Goal: Information Seeking & Learning: Learn about a topic

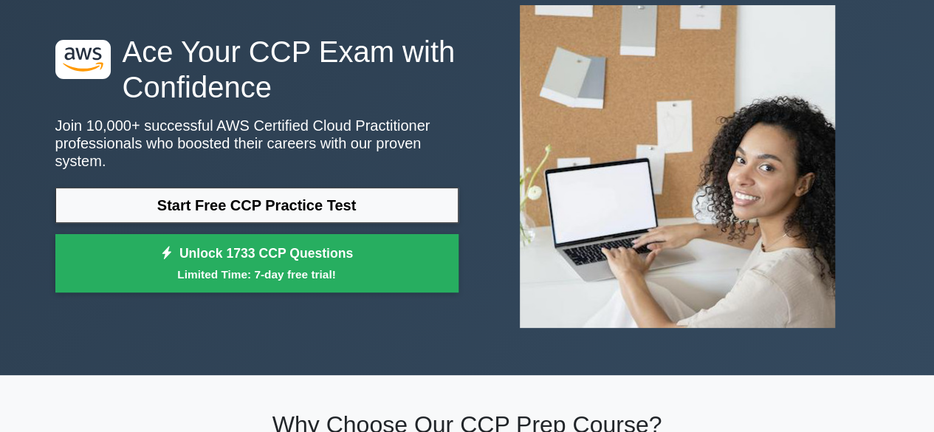
scroll to position [90, 0]
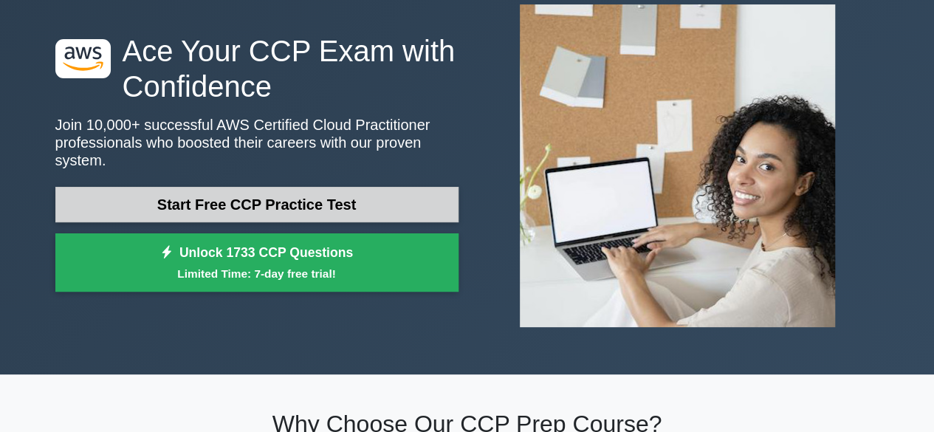
click at [259, 201] on link "Start Free CCP Practice Test" at bounding box center [256, 204] width 403 height 35
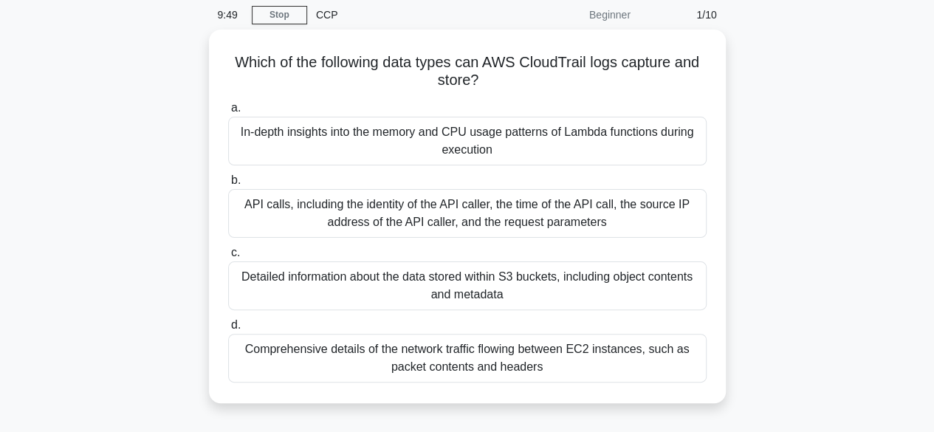
scroll to position [61, 0]
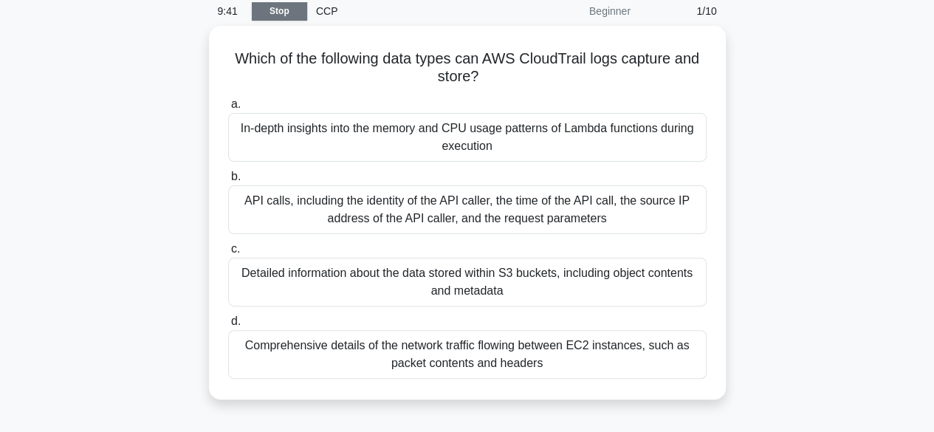
click at [270, 8] on link "Stop" at bounding box center [279, 11] width 55 height 18
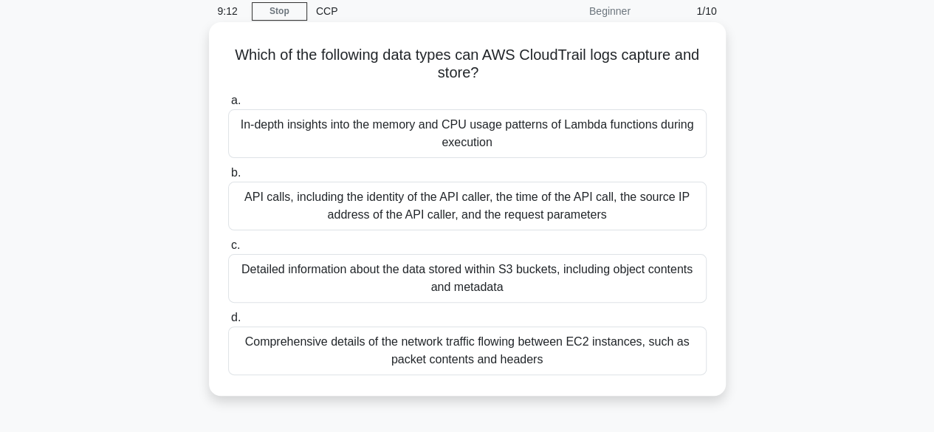
click at [481, 271] on div "Detailed information about the data stored within S3 buckets, including object …" at bounding box center [467, 278] width 478 height 49
click at [228, 250] on input "c. Detailed information about the data stored within S3 buckets, including obje…" at bounding box center [228, 246] width 0 height 10
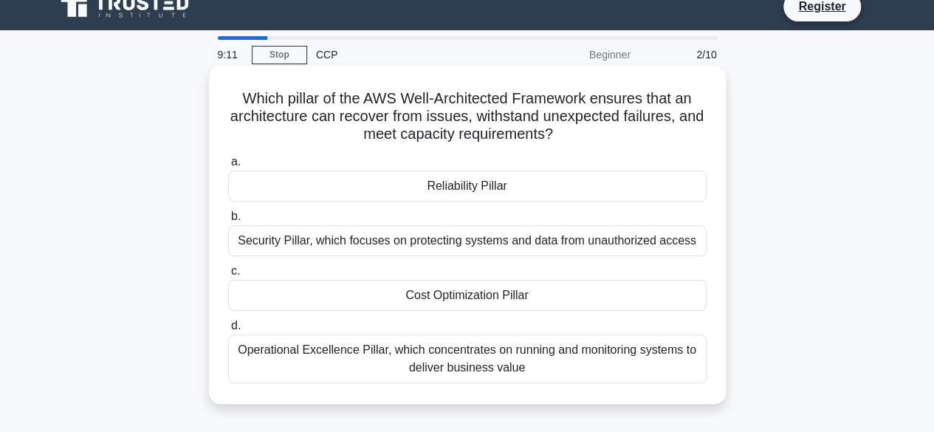
scroll to position [0, 0]
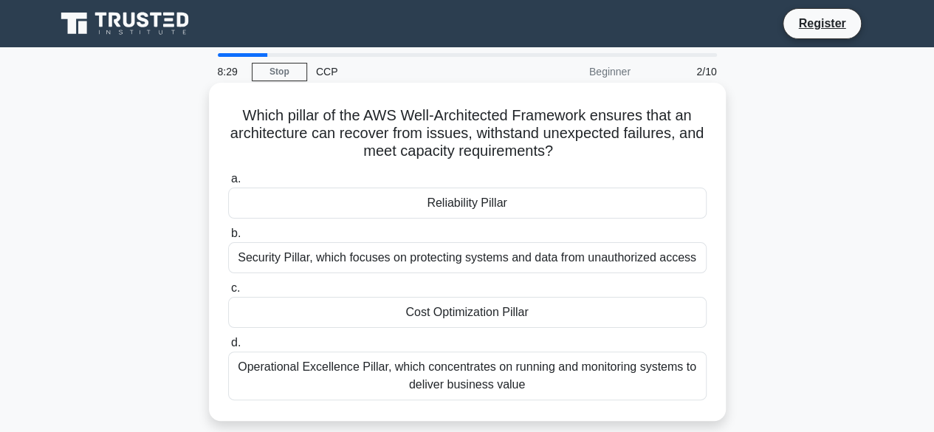
click at [436, 309] on div "Cost Optimization Pillar" at bounding box center [467, 312] width 478 height 31
click at [228, 293] on input "c. Cost Optimization Pillar" at bounding box center [228, 289] width 0 height 10
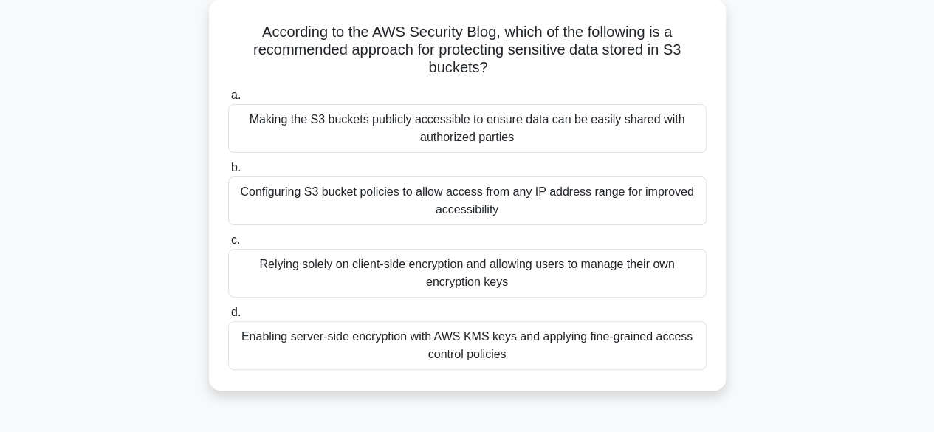
scroll to position [84, 0]
click at [552, 275] on div "Relying solely on client-side encryption and allowing users to manage their own…" at bounding box center [467, 272] width 478 height 49
click at [228, 244] on input "c. Relying solely on client-side encryption and allowing users to manage their …" at bounding box center [228, 240] width 0 height 10
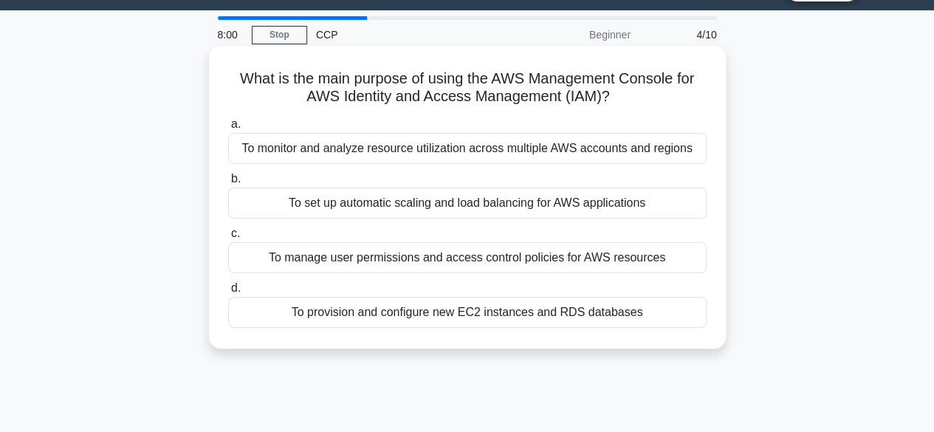
scroll to position [0, 0]
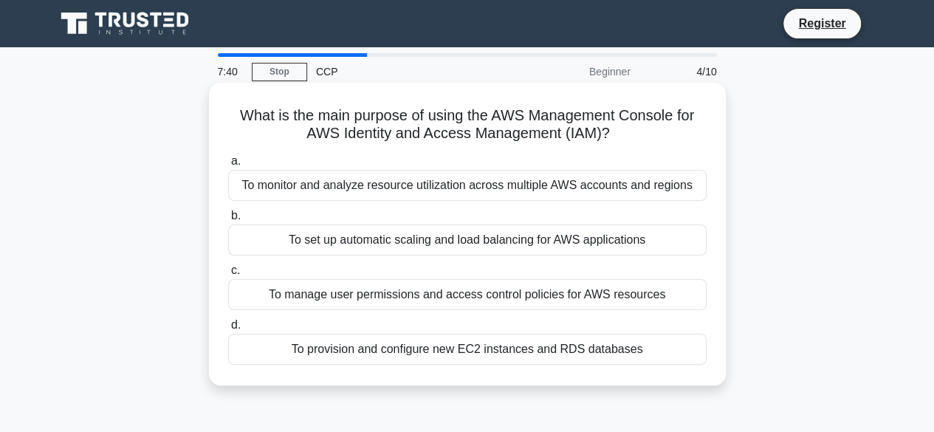
click at [551, 296] on div "To manage user permissions and access control policies for AWS resources" at bounding box center [467, 294] width 478 height 31
click at [228, 275] on input "c. To manage user permissions and access control policies for AWS resources" at bounding box center [228, 271] width 0 height 10
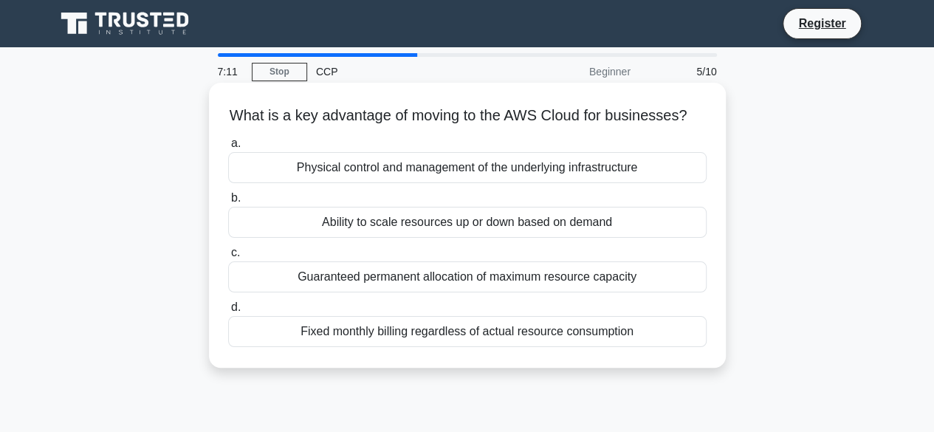
click at [462, 238] on div "Ability to scale resources up or down based on demand" at bounding box center [467, 222] width 478 height 31
click at [228, 203] on input "b. Ability to scale resources up or down based on demand" at bounding box center [228, 198] width 0 height 10
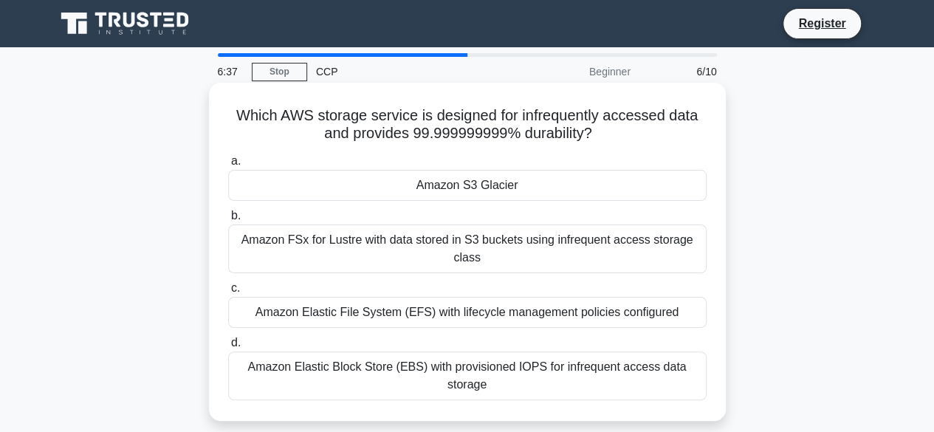
click at [442, 315] on div "Amazon Elastic File System (EFS) with lifecycle management policies configured" at bounding box center [467, 312] width 478 height 31
click at [228, 293] on input "c. Amazon Elastic File System (EFS) with lifecycle management policies configur…" at bounding box center [228, 289] width 0 height 10
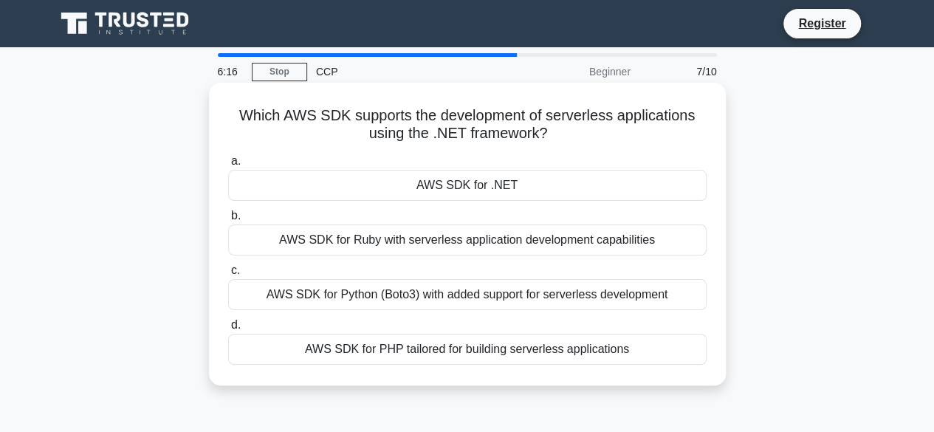
click at [483, 187] on div "AWS SDK for .NET" at bounding box center [467, 185] width 478 height 31
click at [228, 166] on input "a. AWS SDK for .NET" at bounding box center [228, 162] width 0 height 10
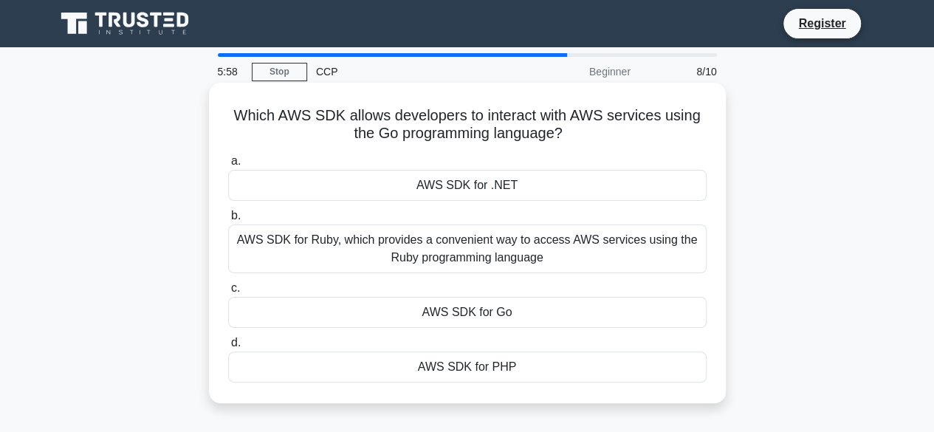
click at [450, 317] on div "AWS SDK for Go" at bounding box center [467, 312] width 478 height 31
click at [228, 293] on input "c. AWS SDK for Go" at bounding box center [228, 289] width 0 height 10
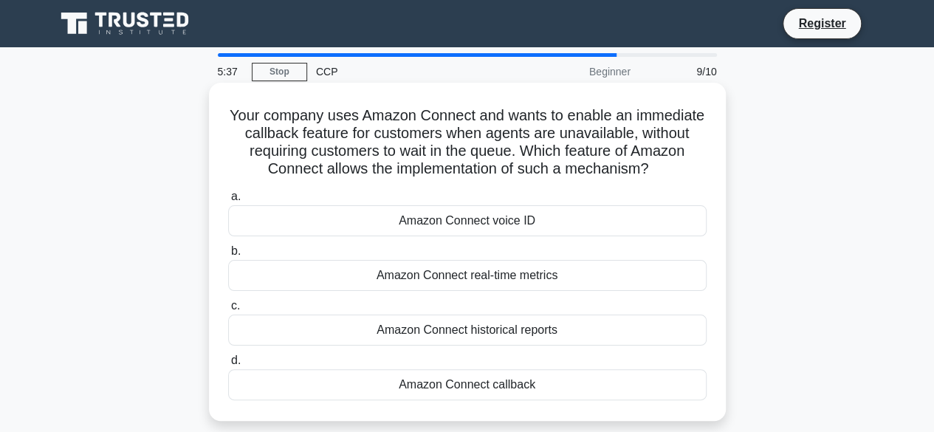
click at [503, 265] on div "Amazon Connect real-time metrics" at bounding box center [467, 275] width 478 height 31
click at [228, 256] on input "b. Amazon Connect real-time metrics" at bounding box center [228, 252] width 0 height 10
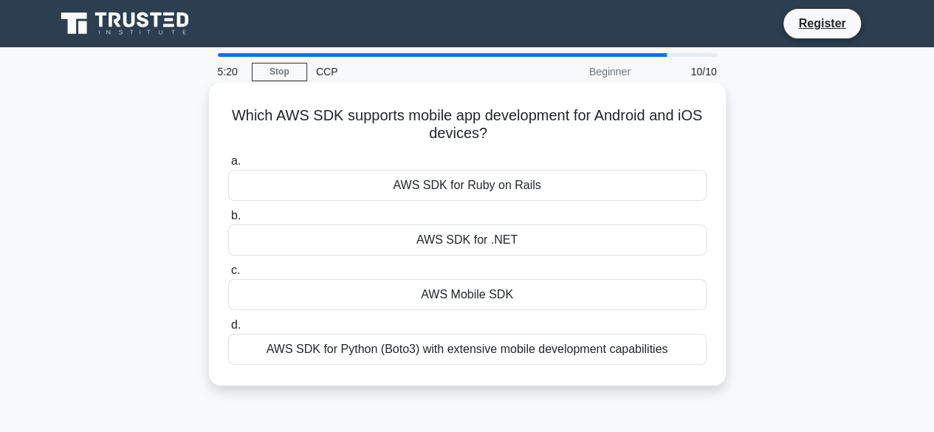
click at [487, 299] on div "AWS Mobile SDK" at bounding box center [467, 294] width 478 height 31
click at [228, 275] on input "c. AWS Mobile SDK" at bounding box center [228, 271] width 0 height 10
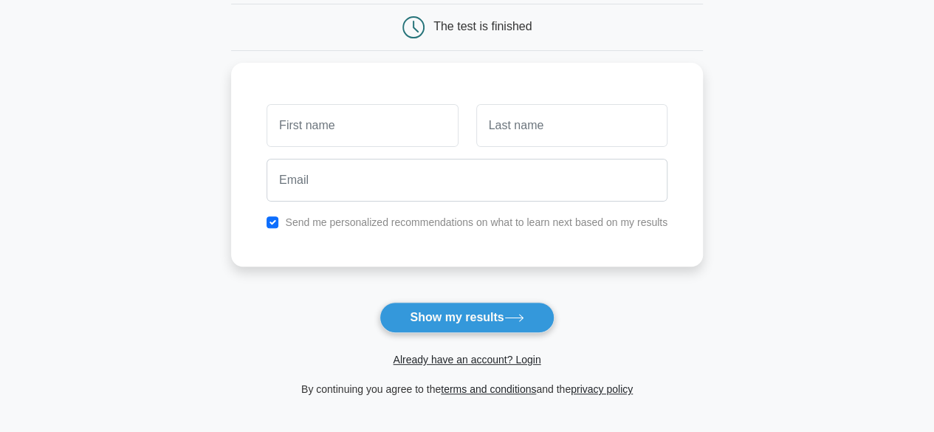
scroll to position [147, 0]
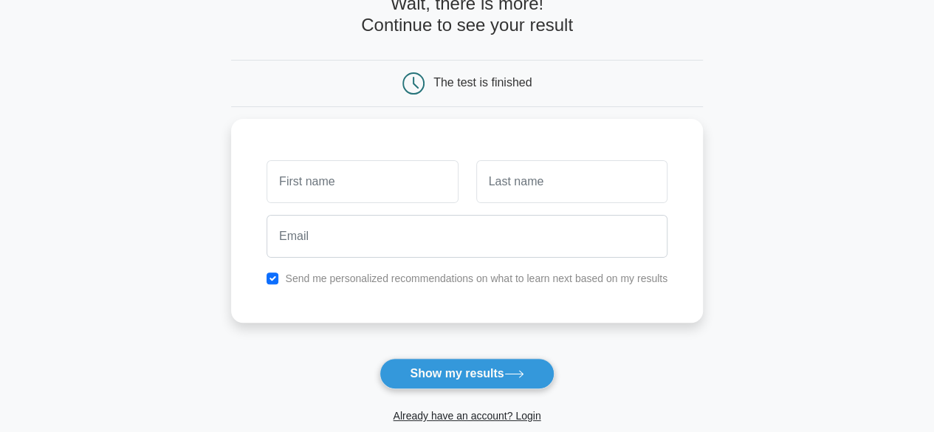
scroll to position [95, 0]
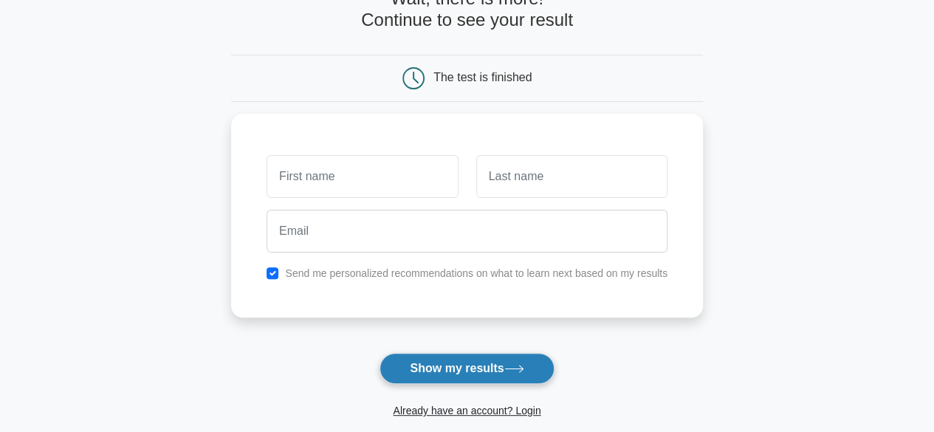
click at [436, 369] on button "Show my results" at bounding box center [466, 368] width 174 height 31
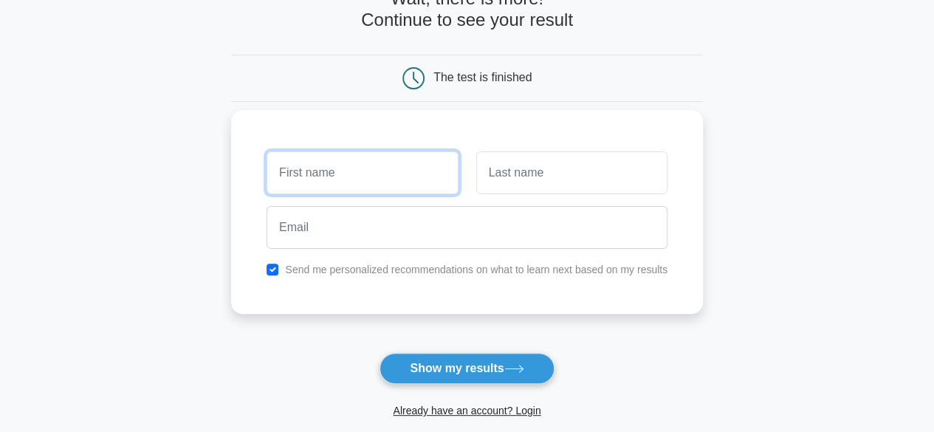
click at [343, 178] on input "text" at bounding box center [362, 172] width 191 height 43
type input "Ajay"
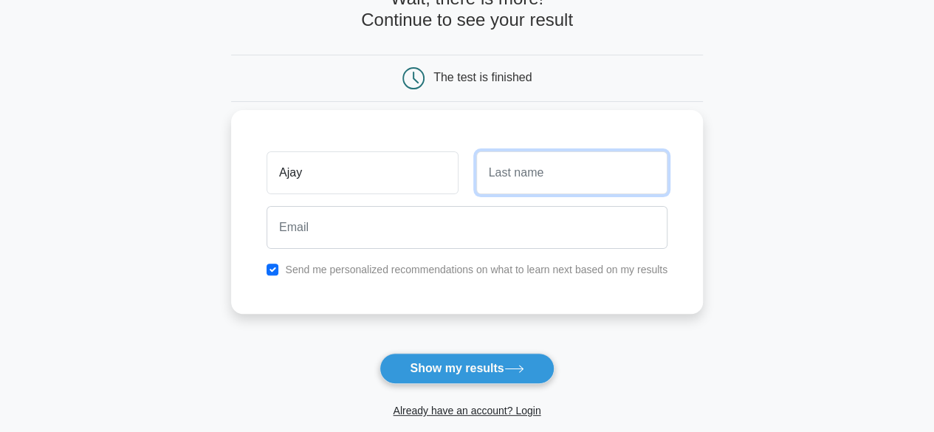
click at [526, 170] on input "text" at bounding box center [571, 172] width 191 height 43
type input "S"
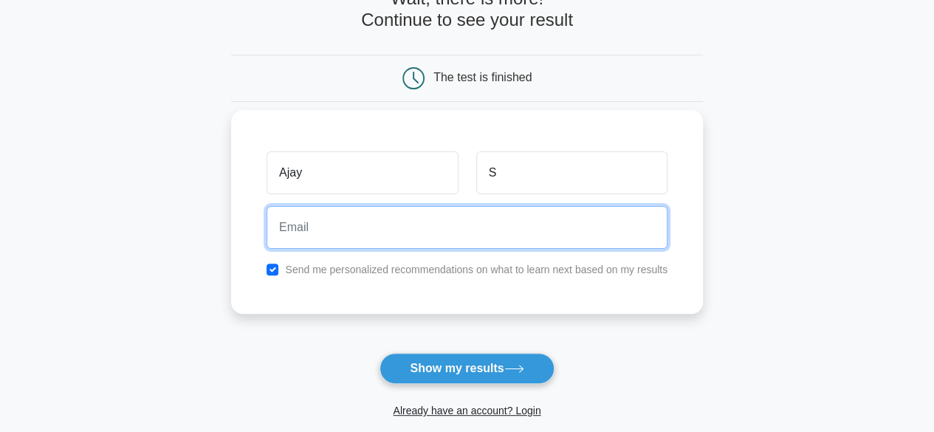
click at [412, 213] on input "email" at bounding box center [467, 227] width 401 height 43
type input "A"
click at [325, 228] on input "ajaysk12@gmail.com" at bounding box center [467, 227] width 401 height 43
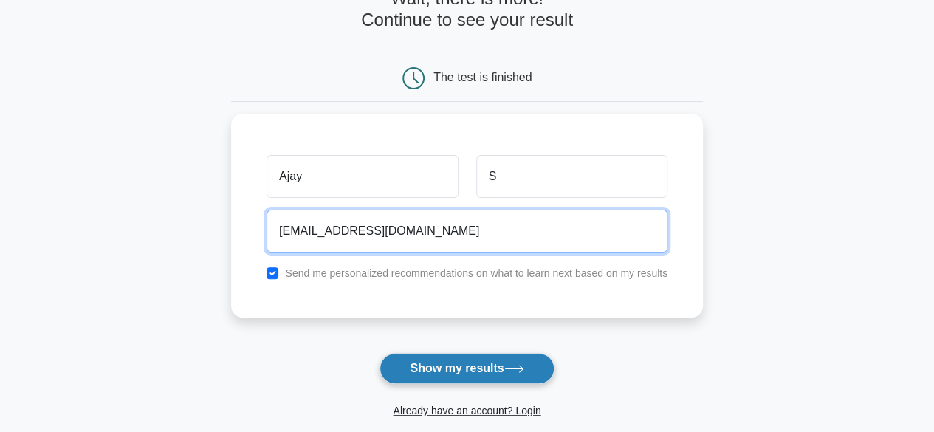
type input "ajaysk1204@gmail.com"
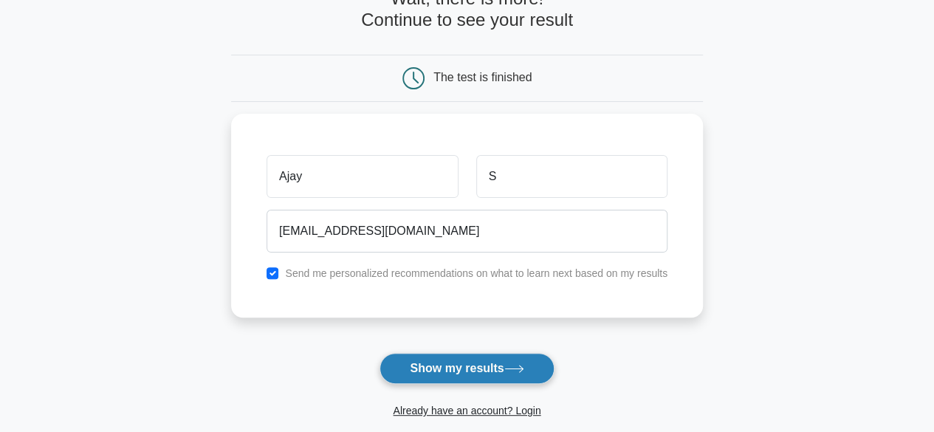
click at [446, 369] on button "Show my results" at bounding box center [466, 368] width 174 height 31
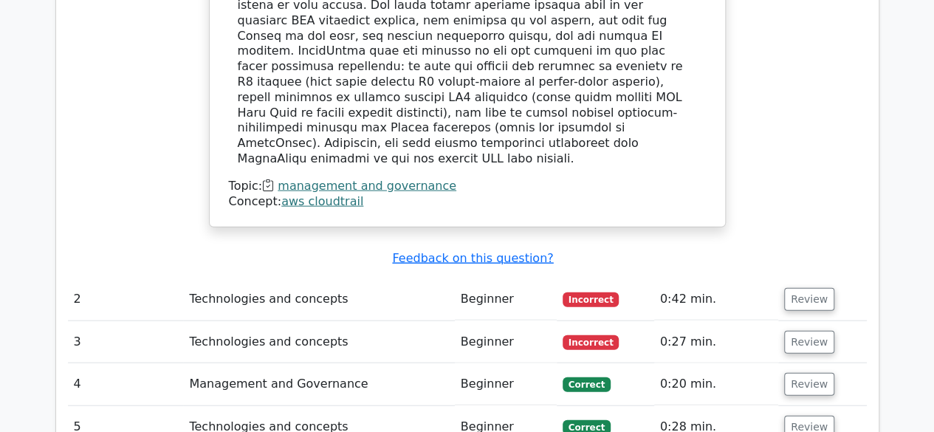
scroll to position [1590, 0]
click at [798, 287] on button "Review" at bounding box center [809, 298] width 50 height 23
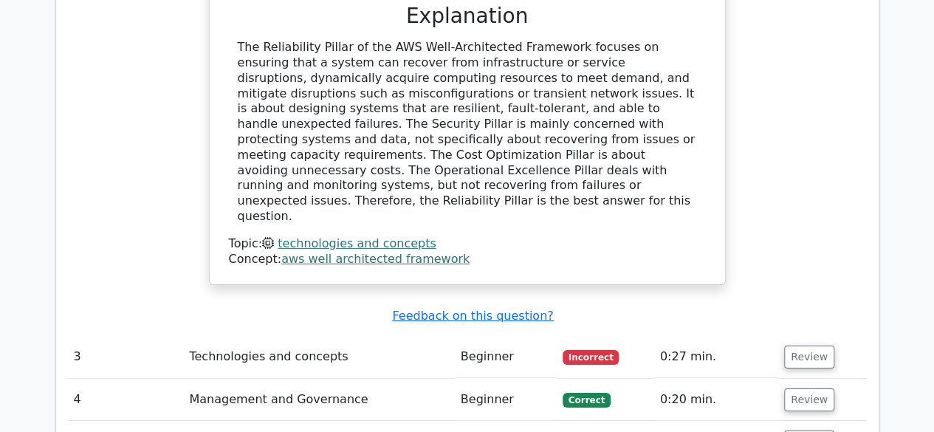
scroll to position [2247, 0]
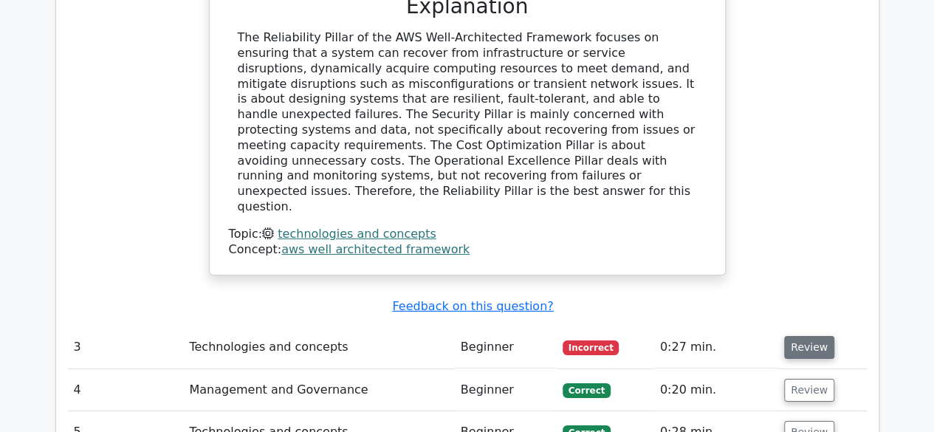
click at [797, 336] on button "Review" at bounding box center [809, 347] width 50 height 23
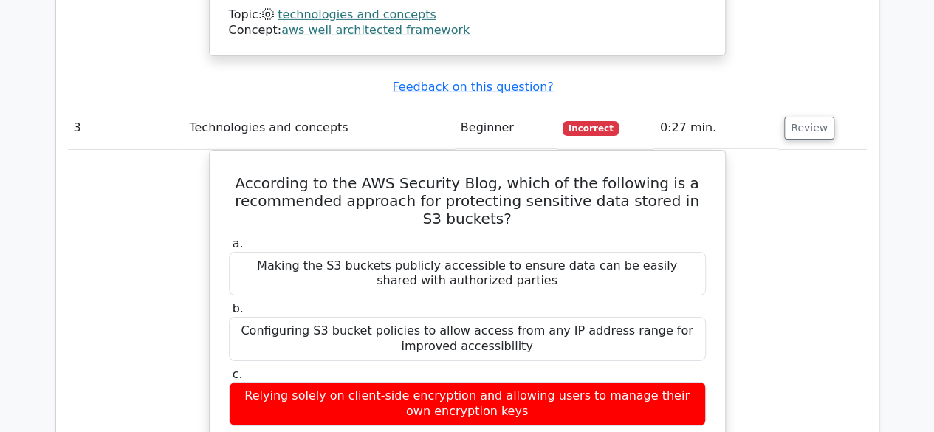
scroll to position [2471, 0]
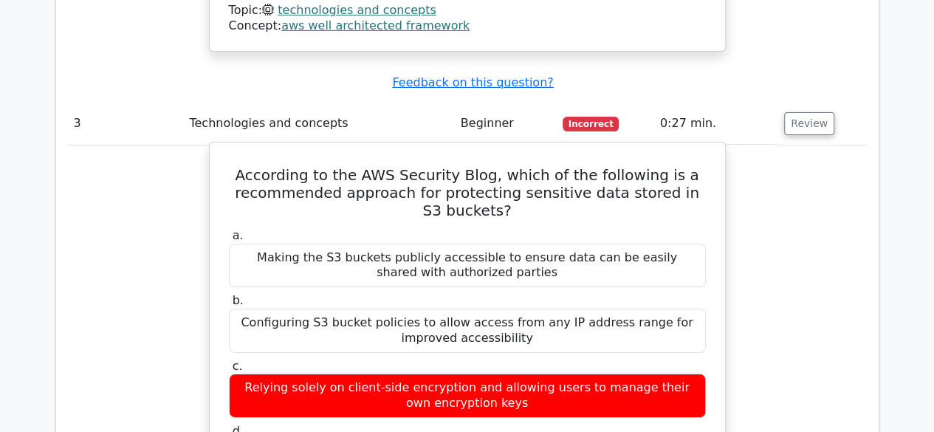
click at [356, 374] on div "Relying solely on client-side encryption and allowing users to manage their own…" at bounding box center [467, 396] width 477 height 44
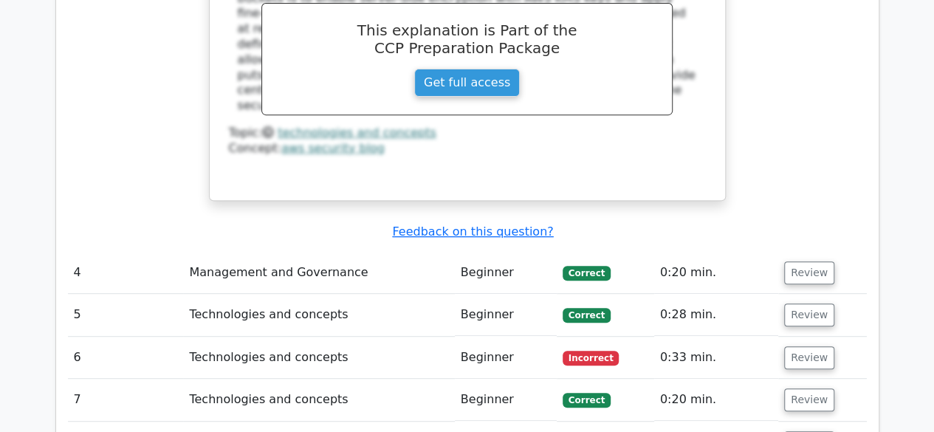
scroll to position [3040, 0]
click at [799, 261] on button "Review" at bounding box center [809, 272] width 50 height 23
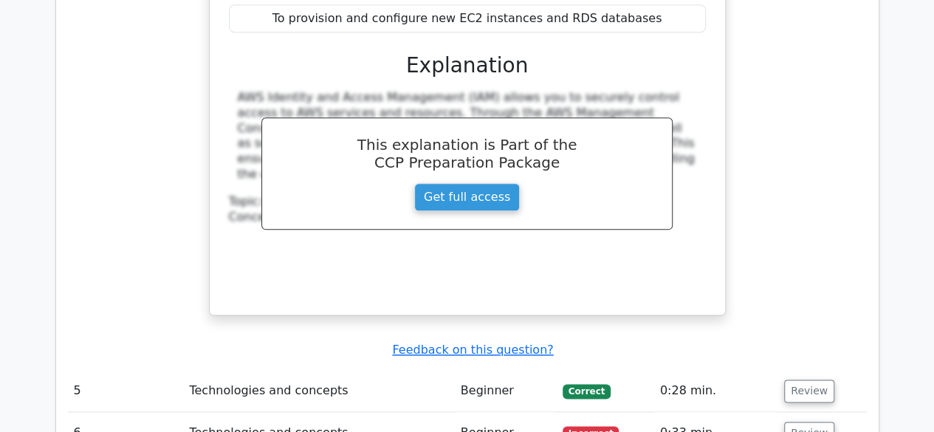
scroll to position [3777, 0]
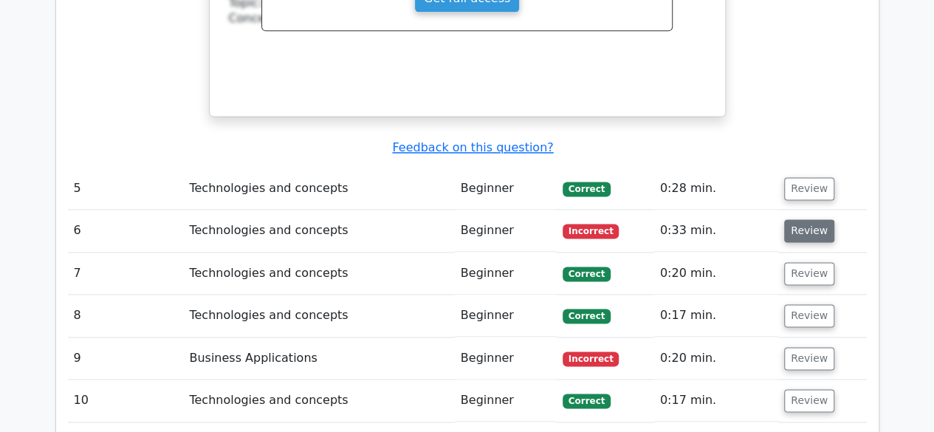
click at [808, 219] on button "Review" at bounding box center [809, 230] width 50 height 23
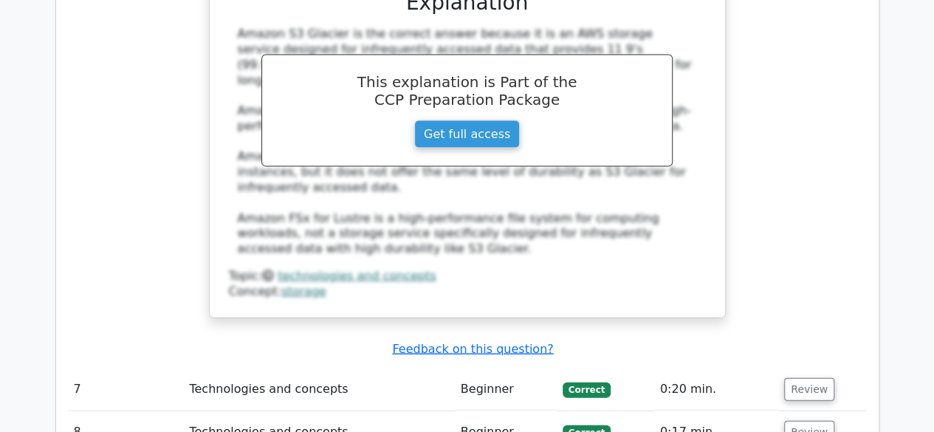
scroll to position [4383, 0]
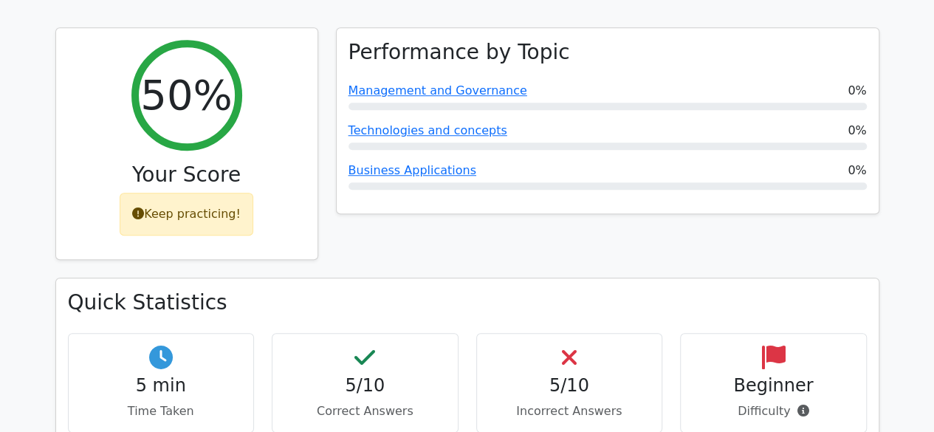
scroll to position [535, 0]
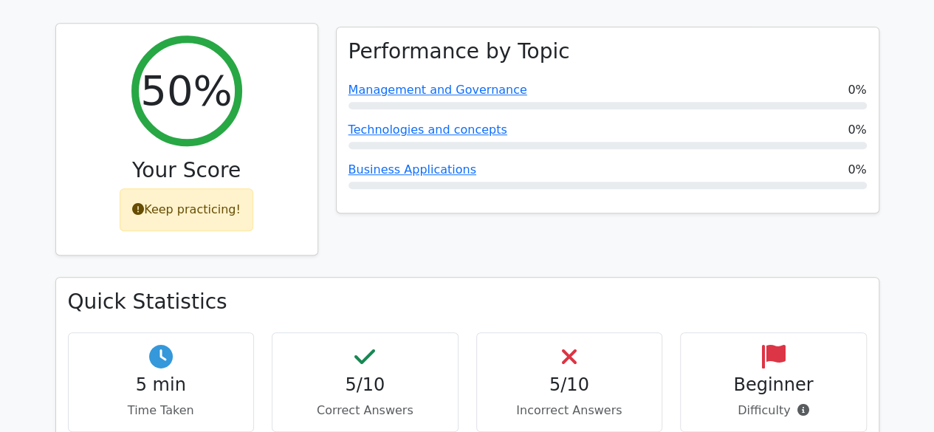
click at [219, 188] on div "Keep practicing!" at bounding box center [187, 209] width 134 height 43
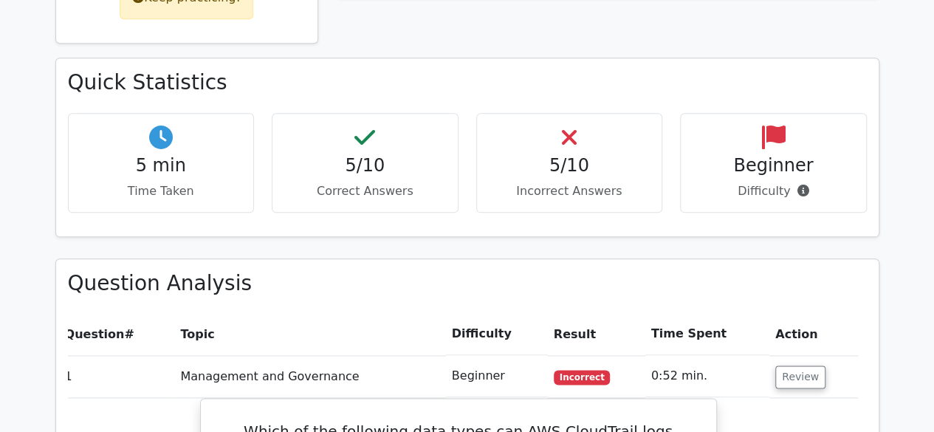
scroll to position [814, 0]
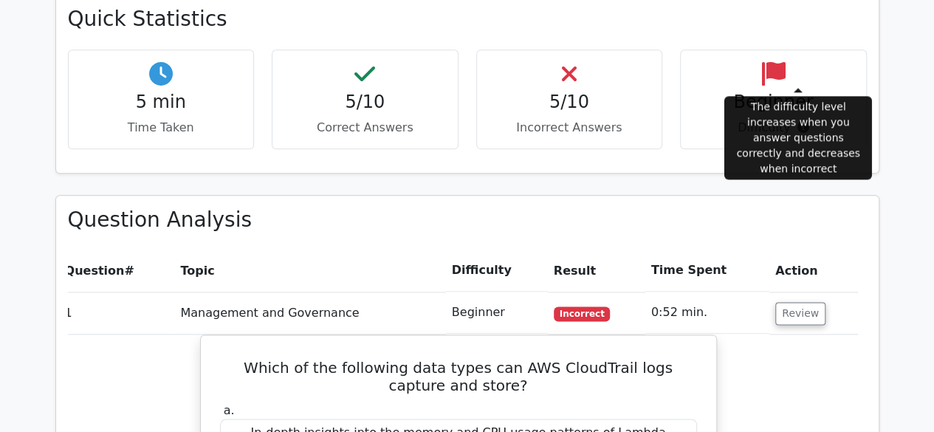
click at [799, 121] on icon at bounding box center [803, 127] width 12 height 12
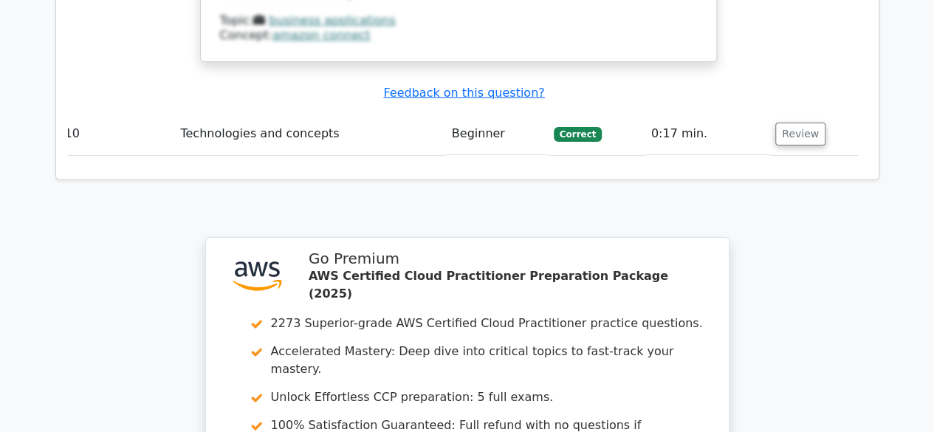
scroll to position [5406, 0]
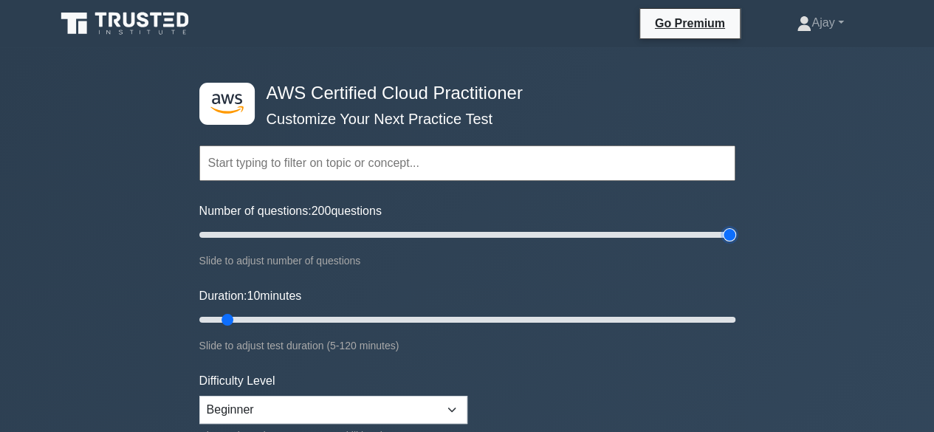
drag, startPoint x: 216, startPoint y: 234, endPoint x: 941, endPoint y: 222, distance: 724.4
type input "200"
click at [735, 226] on input "Number of questions: 200 questions" at bounding box center [467, 235] width 536 height 18
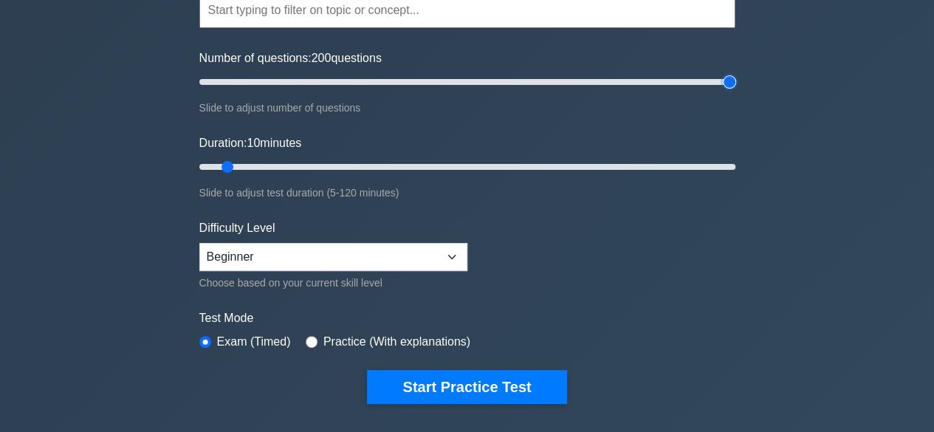
scroll to position [154, 0]
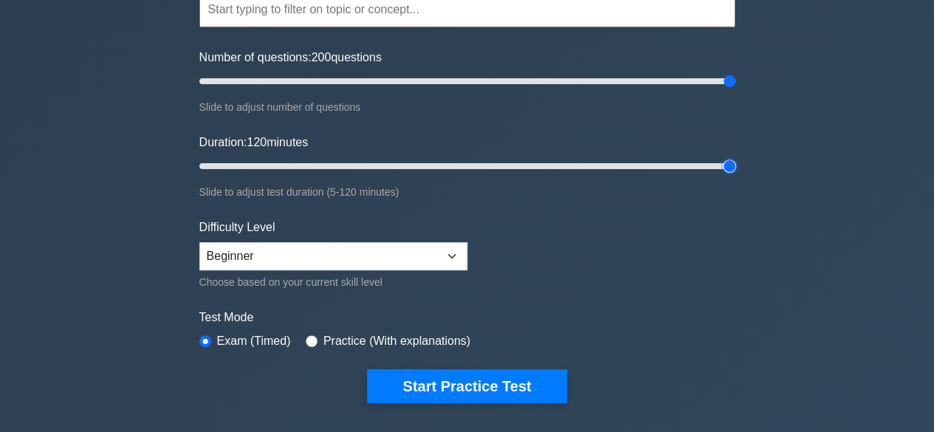
drag, startPoint x: 225, startPoint y: 167, endPoint x: 944, endPoint y: 163, distance: 718.4
type input "120"
click at [735, 163] on input "Duration: 120 minutes" at bounding box center [467, 166] width 536 height 18
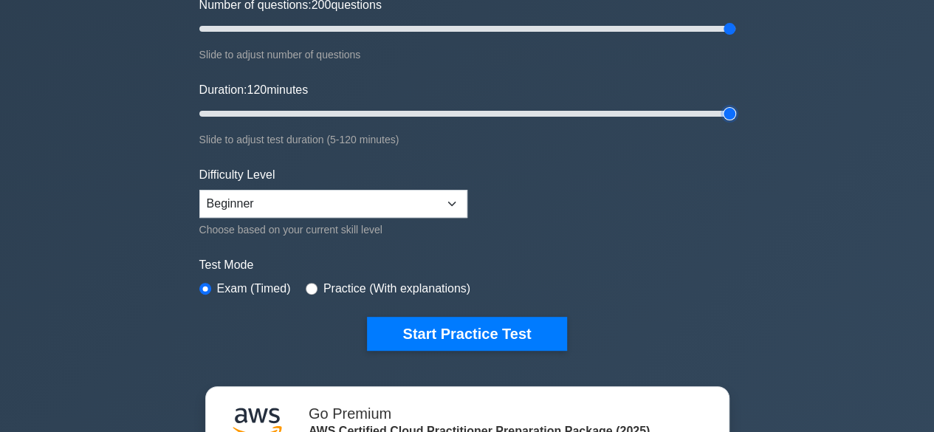
scroll to position [211, 0]
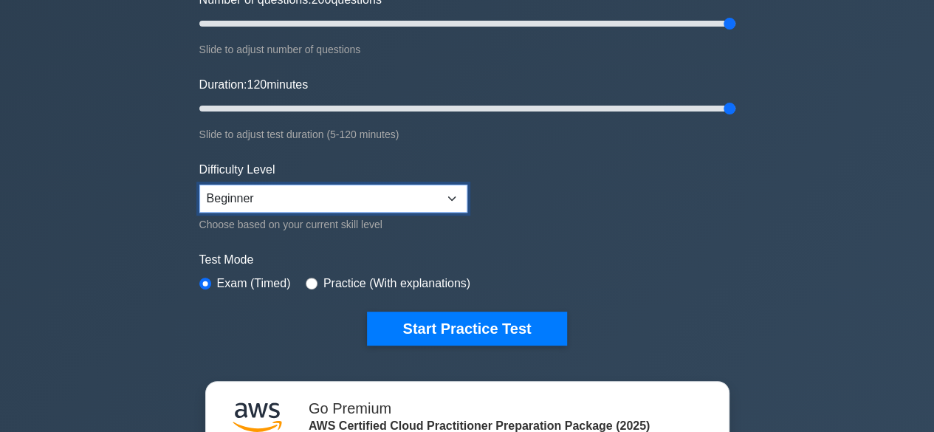
click at [456, 200] on select "Beginner Intermediate Expert" at bounding box center [333, 199] width 268 height 28
select select "expert"
click at [199, 185] on select "Beginner Intermediate Expert" at bounding box center [333, 199] width 268 height 28
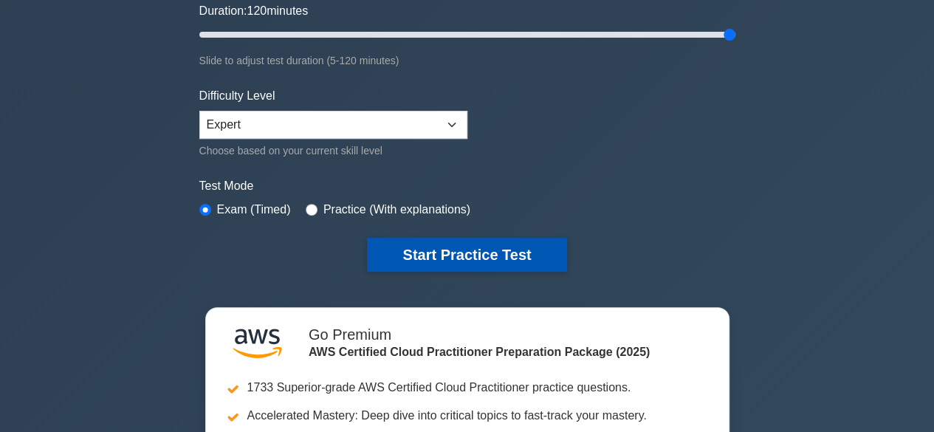
click at [462, 252] on button "Start Practice Test" at bounding box center [466, 255] width 199 height 34
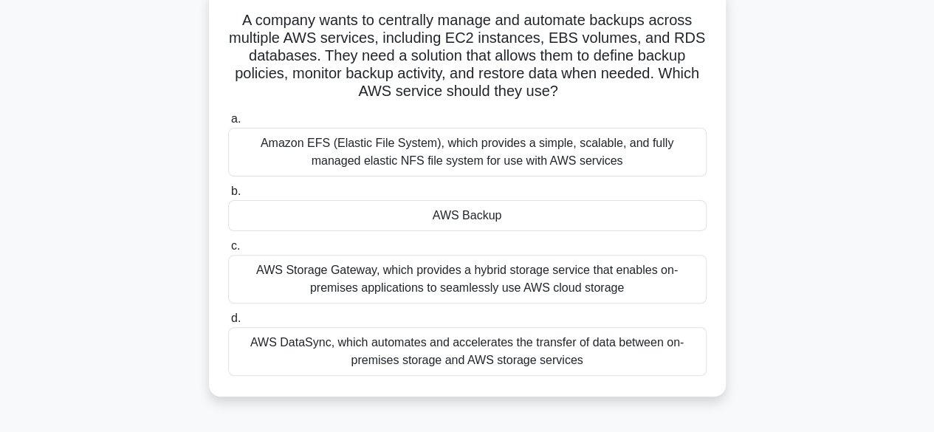
scroll to position [102, 0]
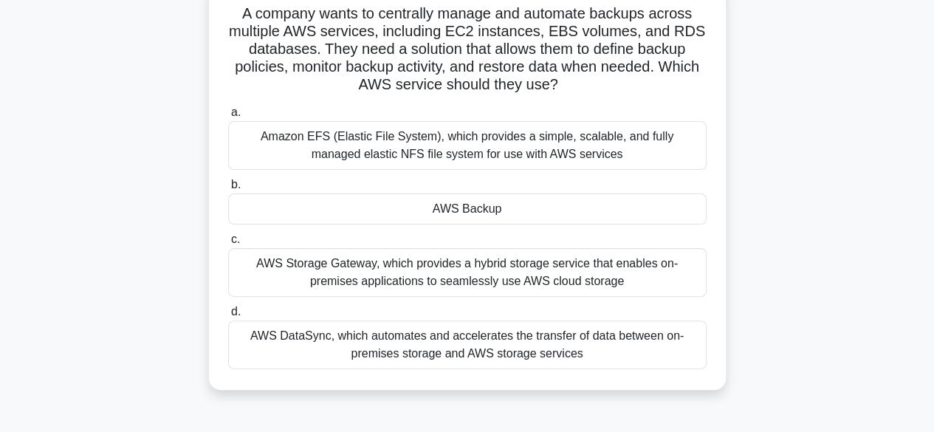
click at [478, 277] on div "AWS Storage Gateway, which provides a hybrid storage service that enables on-pr…" at bounding box center [467, 272] width 478 height 49
click at [228, 244] on input "c. AWS Storage Gateway, which provides a hybrid storage service that enables on…" at bounding box center [228, 240] width 0 height 10
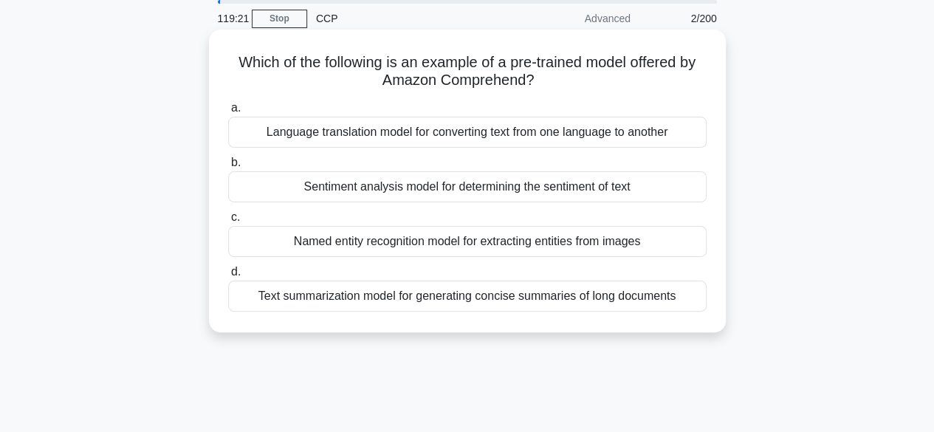
scroll to position [0, 0]
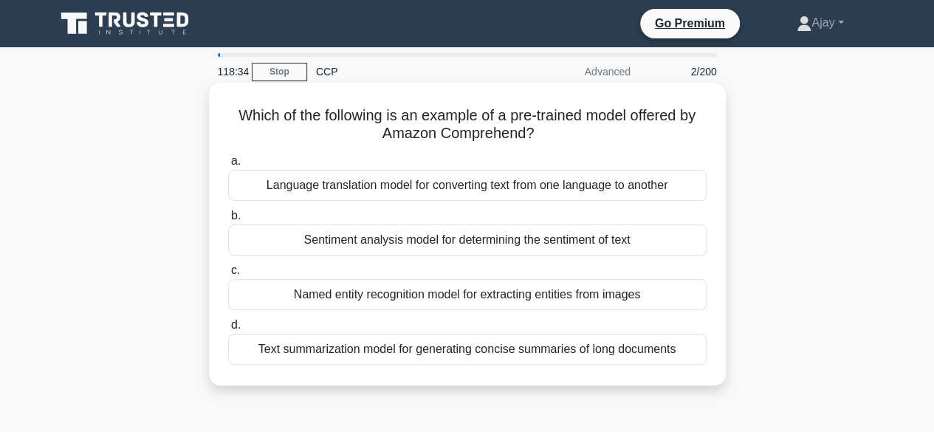
click at [377, 298] on div "Named entity recognition model for extracting entities from images" at bounding box center [467, 294] width 478 height 31
click at [228, 275] on input "c. Named entity recognition model for extracting entities from images" at bounding box center [228, 271] width 0 height 10
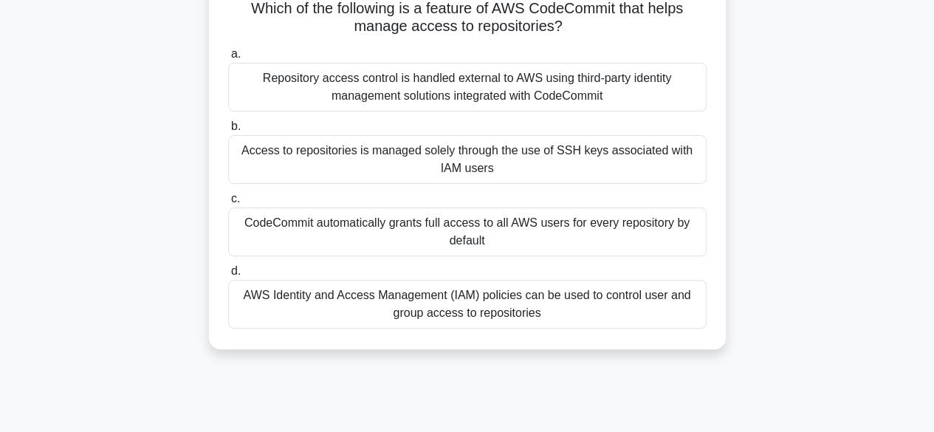
scroll to position [106, 0]
click at [458, 304] on div "AWS Identity and Access Management (IAM) policies can be used to control user a…" at bounding box center [467, 305] width 478 height 49
click at [228, 277] on input "d. AWS Identity and Access Management (IAM) policies can be used to control use…" at bounding box center [228, 272] width 0 height 10
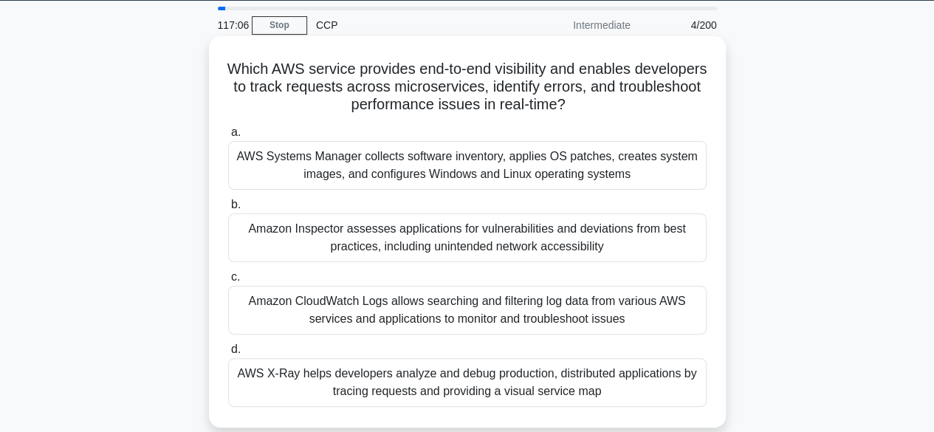
scroll to position [47, 0]
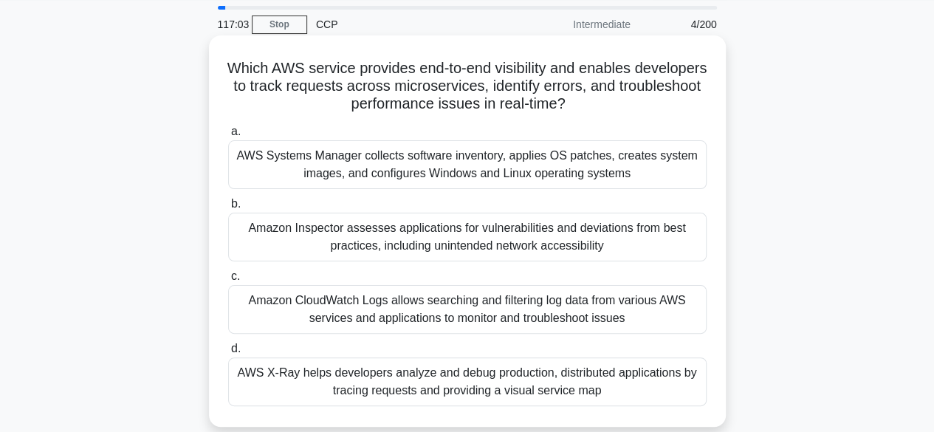
click at [434, 305] on div "Amazon CloudWatch Logs allows searching and filtering log data from various AWS…" at bounding box center [467, 309] width 478 height 49
click at [228, 281] on input "c. Amazon CloudWatch Logs allows searching and filtering log data from various …" at bounding box center [228, 277] width 0 height 10
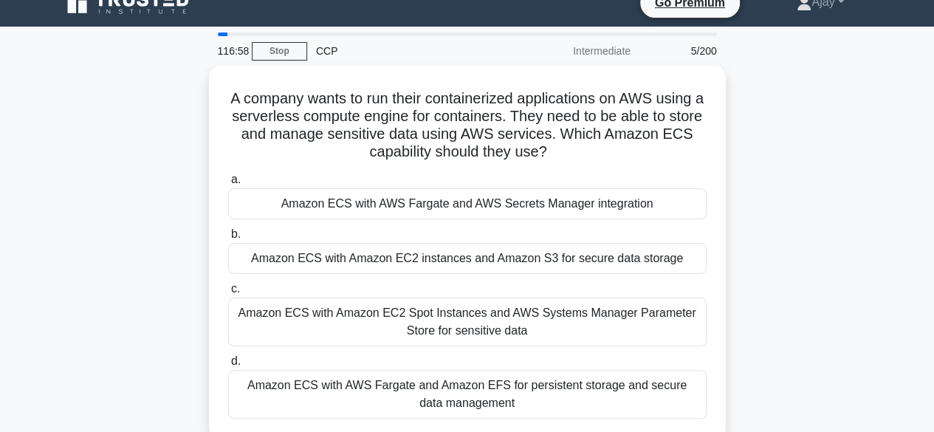
scroll to position [28, 0]
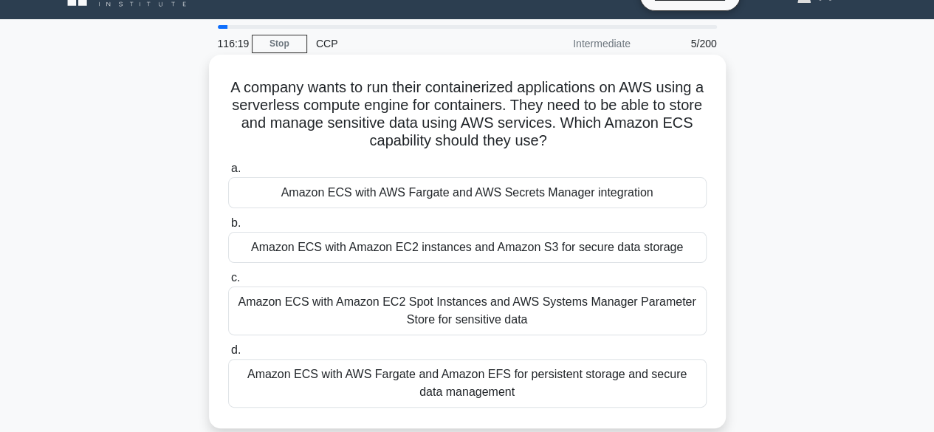
click at [554, 310] on div "Amazon ECS with Amazon EC2 Spot Instances and AWS Systems Manager Parameter Sto…" at bounding box center [467, 310] width 478 height 49
click at [228, 283] on input "c. Amazon ECS with Amazon EC2 Spot Instances and AWS Systems Manager Parameter …" at bounding box center [228, 278] width 0 height 10
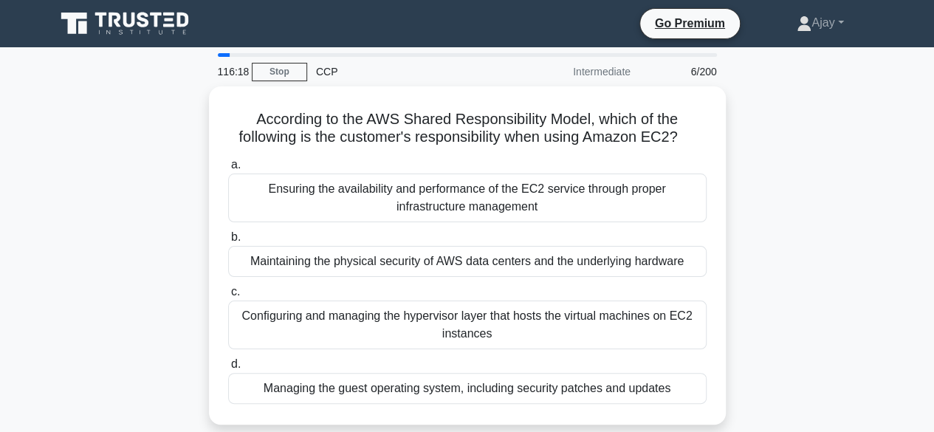
scroll to position [0, 0]
click at [271, 68] on link "Stop" at bounding box center [279, 72] width 55 height 18
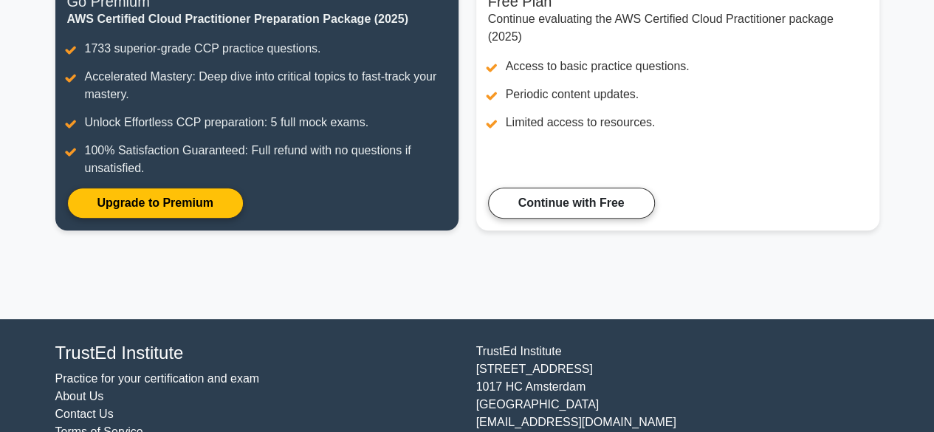
scroll to position [216, 0]
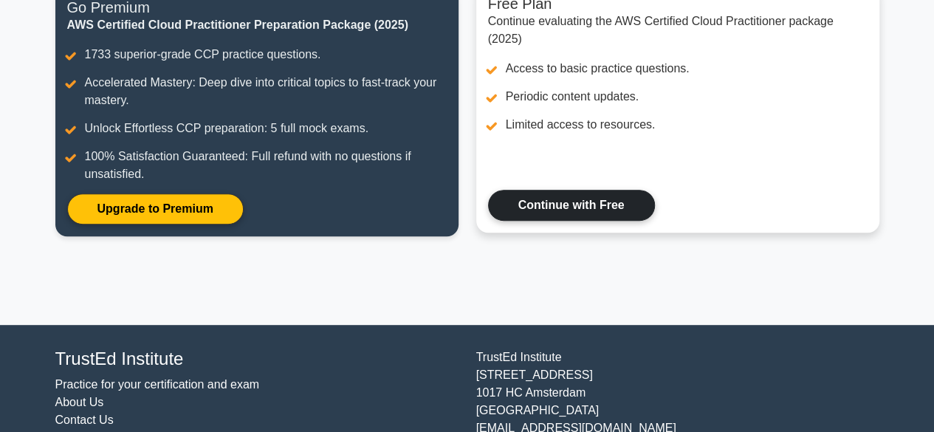
click at [563, 208] on link "Continue with Free" at bounding box center [571, 205] width 167 height 31
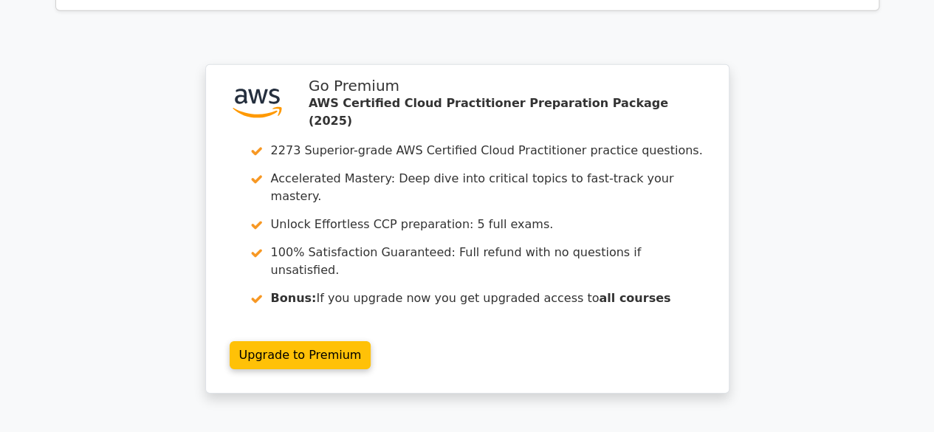
scroll to position [2264, 0]
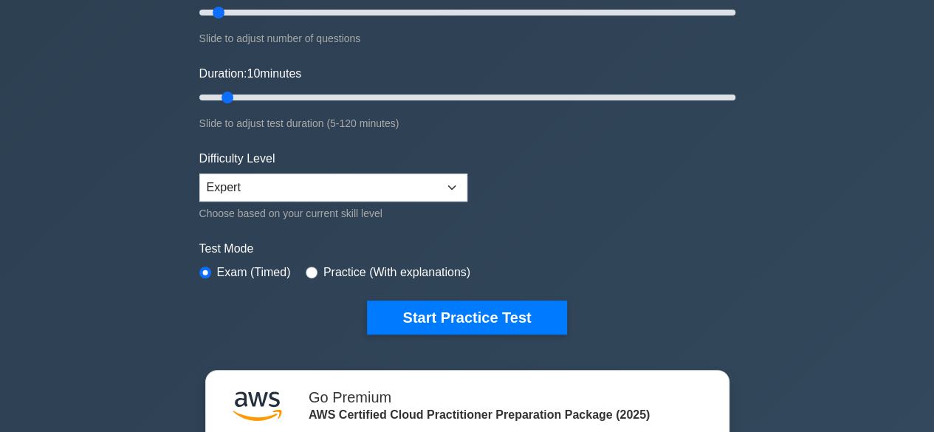
scroll to position [223, 0]
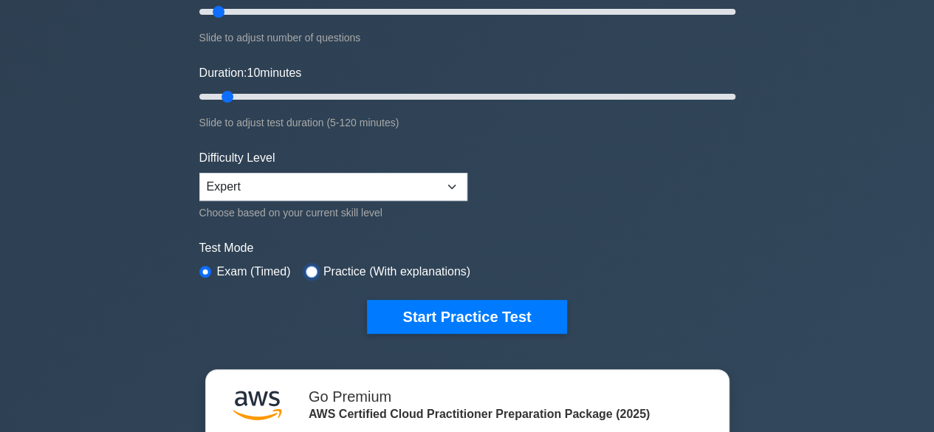
click at [311, 268] on input "radio" at bounding box center [312, 272] width 12 height 12
radio input "true"
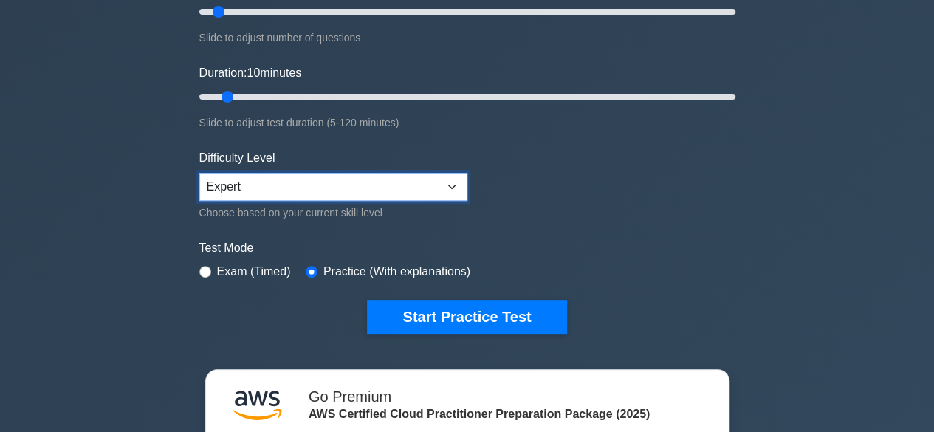
click at [238, 190] on select "Beginner Intermediate Expert" at bounding box center [333, 187] width 268 height 28
select select "beginner"
click at [199, 173] on select "Beginner Intermediate Expert" at bounding box center [333, 187] width 268 height 28
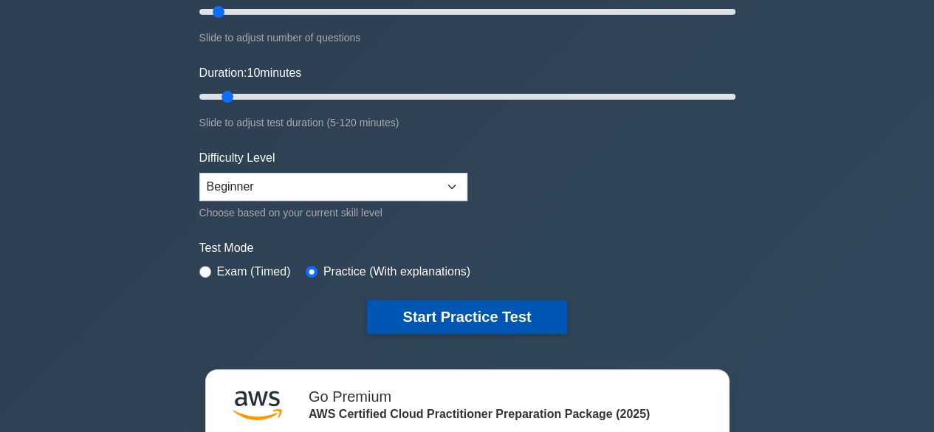
click at [427, 312] on button "Start Practice Test" at bounding box center [466, 317] width 199 height 34
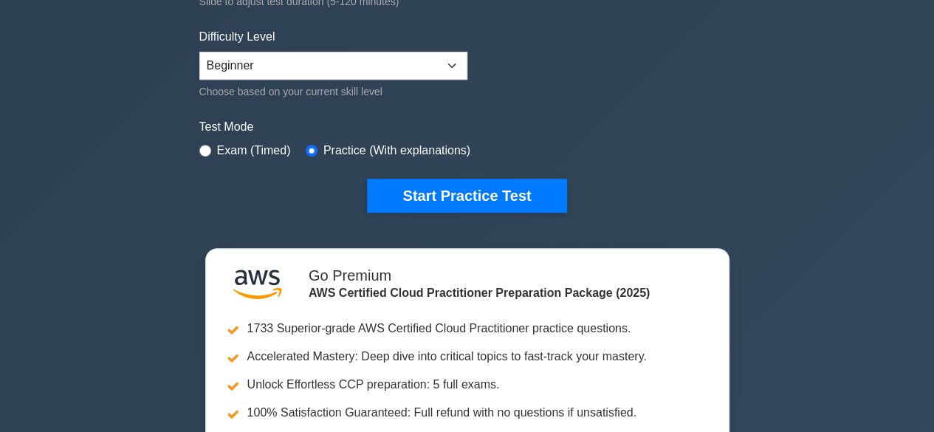
scroll to position [0, 0]
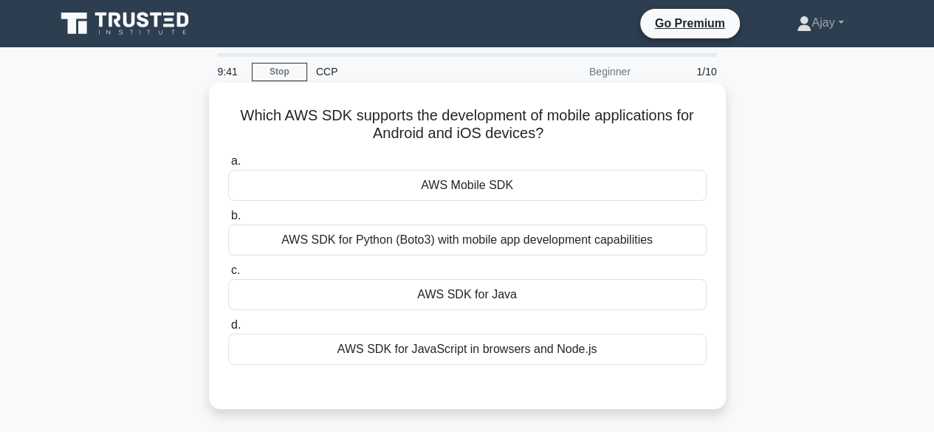
click at [483, 185] on div "AWS Mobile SDK" at bounding box center [467, 185] width 478 height 31
click at [228, 166] on input "a. AWS Mobile SDK" at bounding box center [228, 162] width 0 height 10
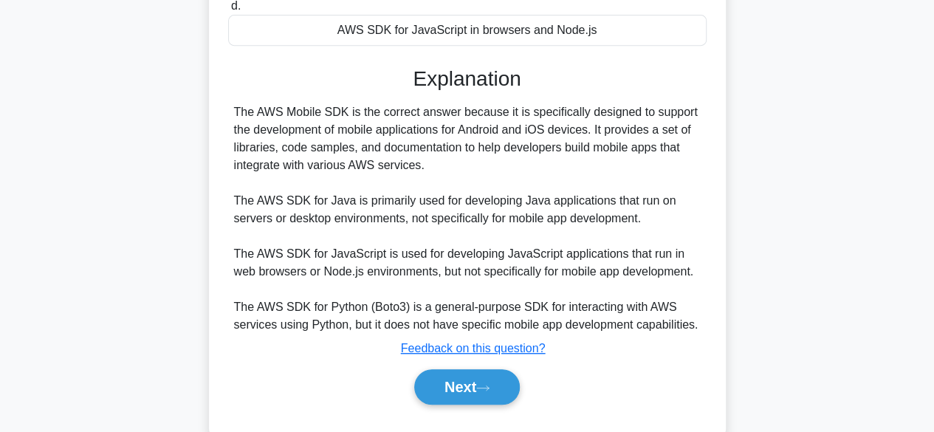
scroll to position [324, 0]
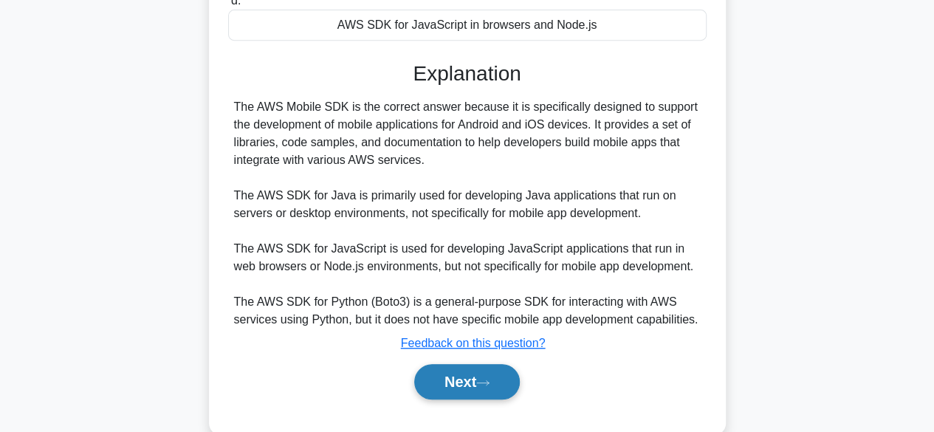
click at [471, 379] on button "Next" at bounding box center [467, 381] width 106 height 35
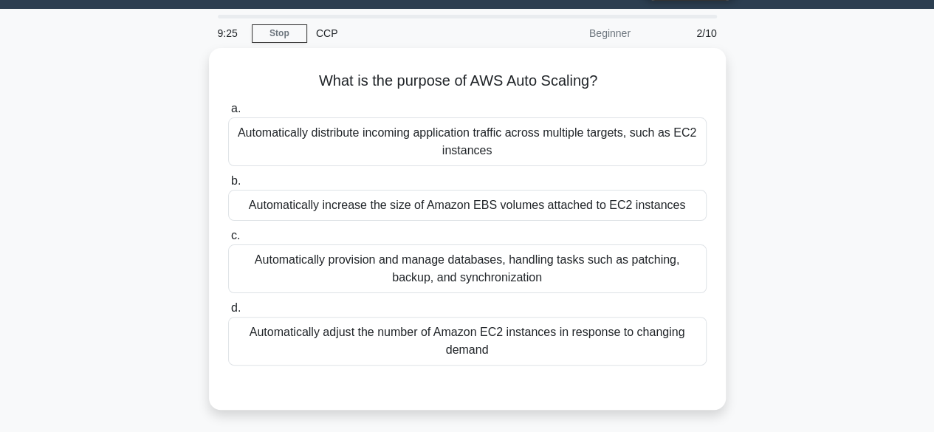
scroll to position [37, 0]
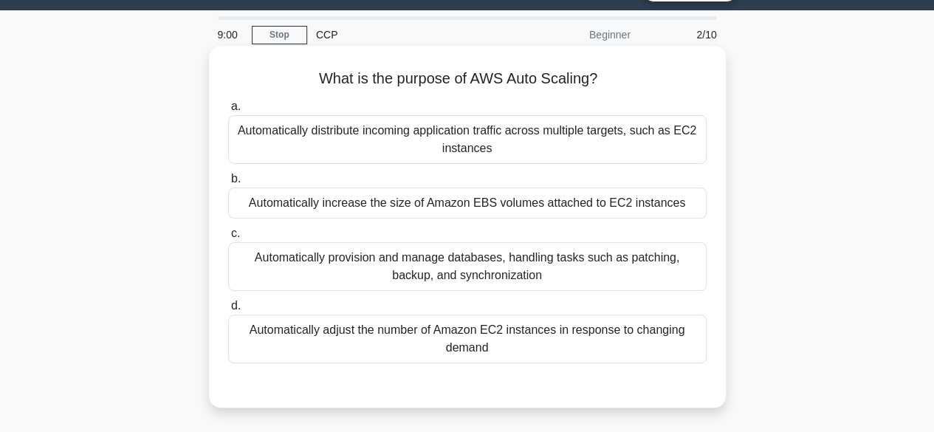
click at [434, 135] on div "Automatically distribute incoming application traffic across multiple targets, …" at bounding box center [467, 139] width 478 height 49
click at [228, 111] on input "a. Automatically distribute incoming application traffic across multiple target…" at bounding box center [228, 107] width 0 height 10
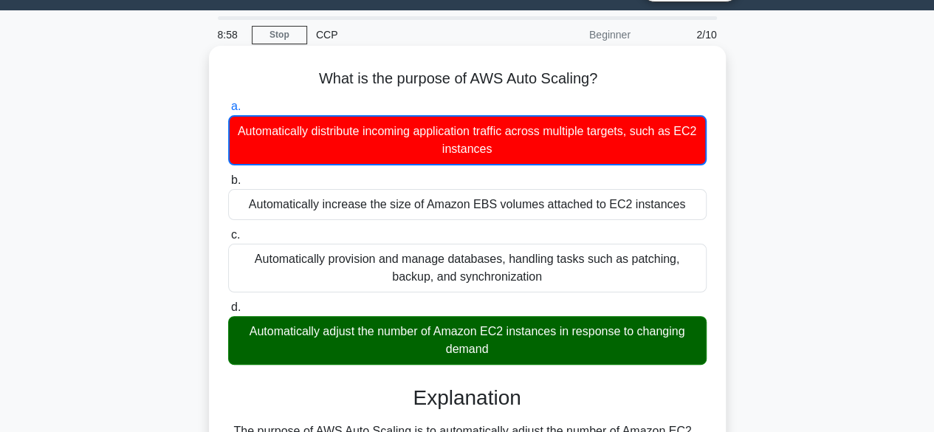
click at [402, 328] on div "Automatically adjust the number of Amazon EC2 instances in response to changing…" at bounding box center [467, 340] width 478 height 49
click at [228, 312] on input "d. Automatically adjust the number of Amazon EC2 instances in response to chang…" at bounding box center [228, 308] width 0 height 10
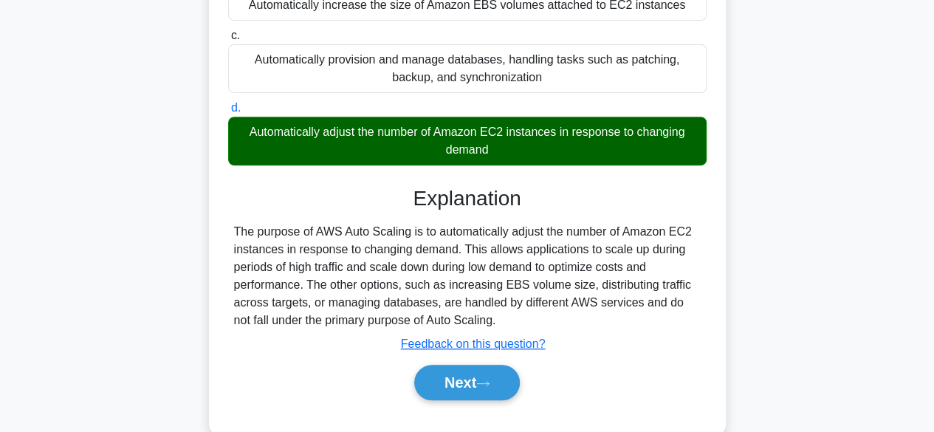
scroll to position [237, 0]
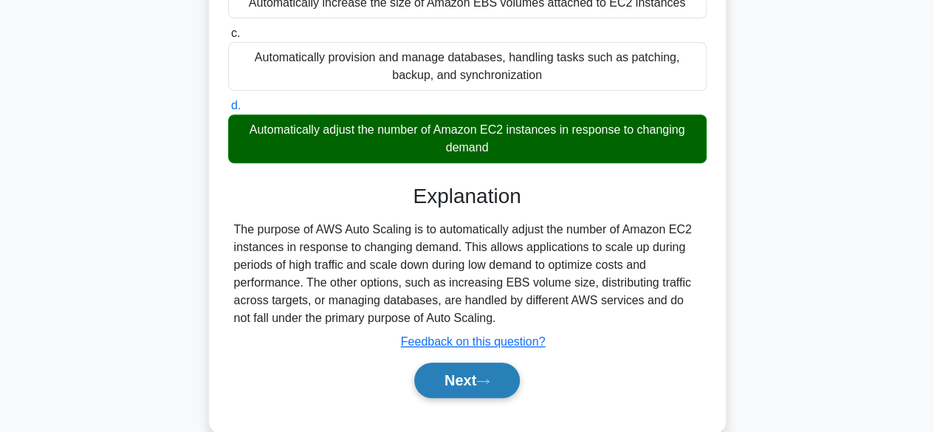
click at [461, 378] on button "Next" at bounding box center [467, 380] width 106 height 35
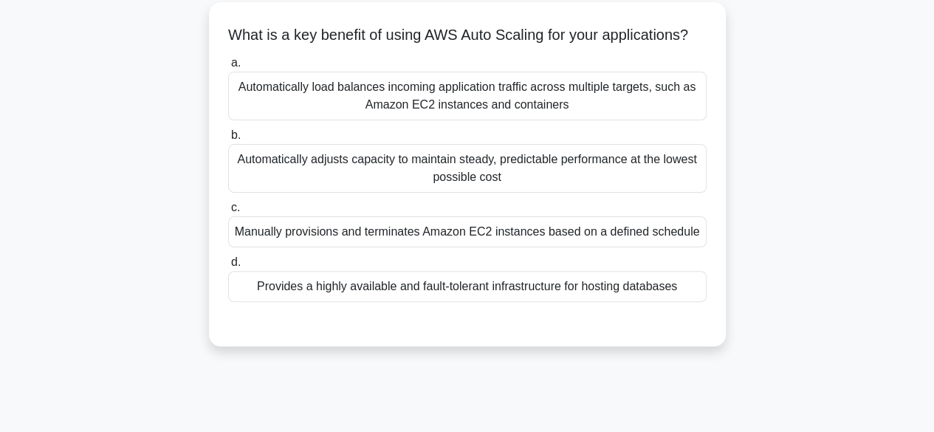
scroll to position [39, 0]
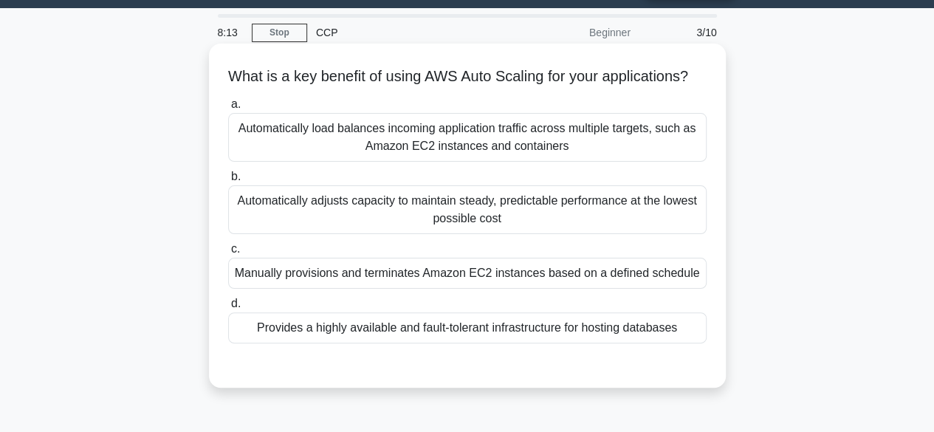
click at [418, 222] on div "Automatically adjusts capacity to maintain steady, predictable performance at t…" at bounding box center [467, 209] width 478 height 49
click at [228, 182] on input "b. Automatically adjusts capacity to maintain steady, predictable performance a…" at bounding box center [228, 177] width 0 height 10
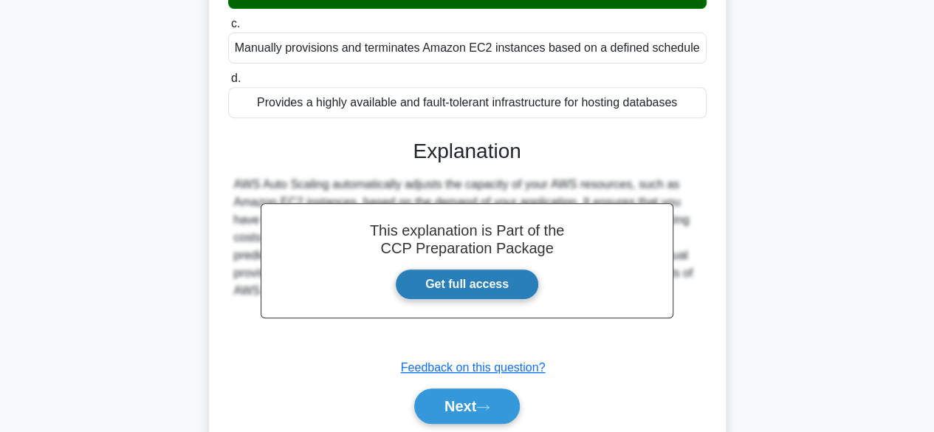
scroll to position [265, 0]
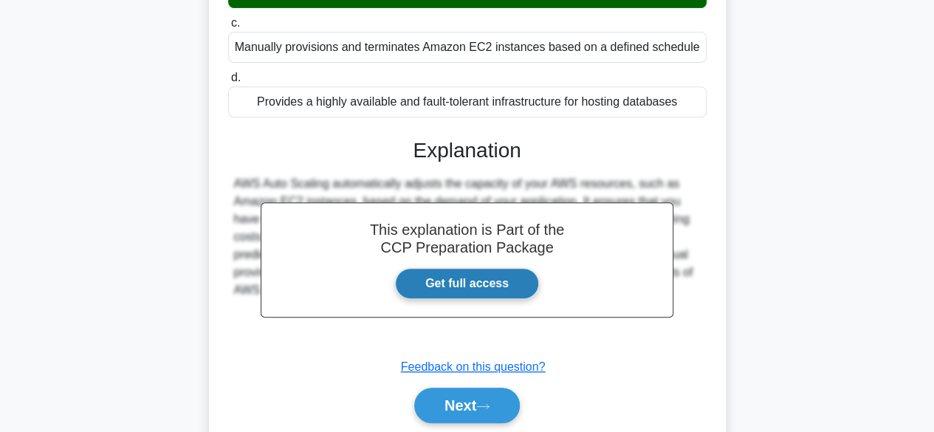
click at [494, 299] on link "Get full access" at bounding box center [467, 283] width 144 height 31
